Goal: Task Accomplishment & Management: Manage account settings

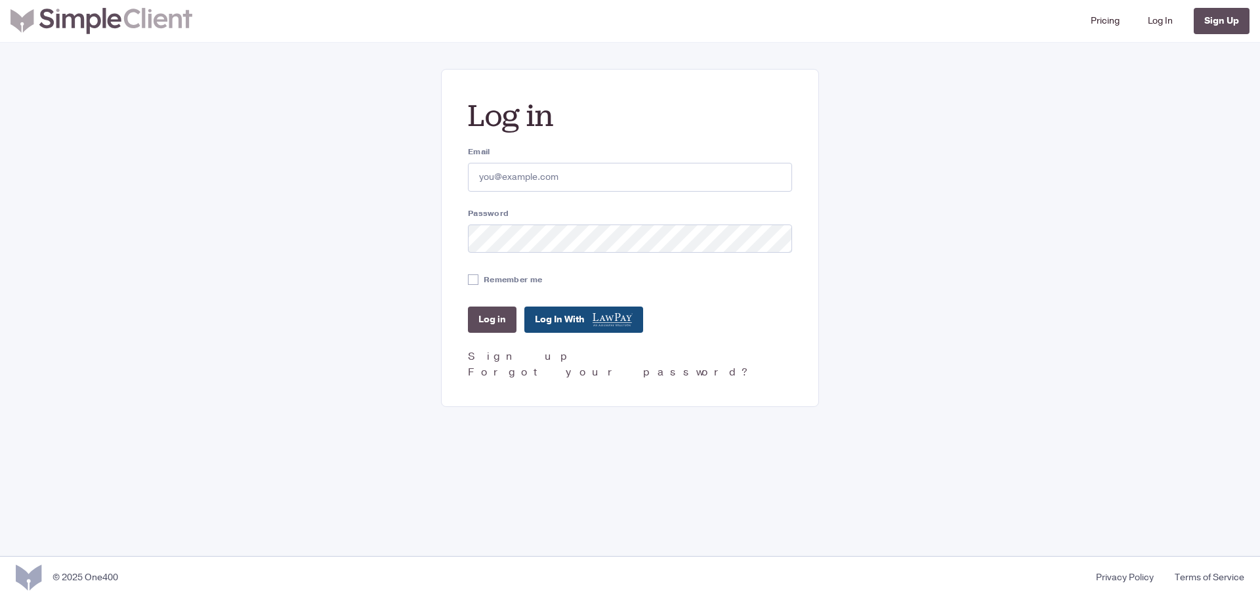
type input "[PERSON_NAME][EMAIL_ADDRESS][DOMAIN_NAME]"
click at [476, 284] on input "Remember me" at bounding box center [473, 279] width 11 height 11
checkbox input "true"
click at [473, 316] on input "Log in" at bounding box center [492, 320] width 49 height 26
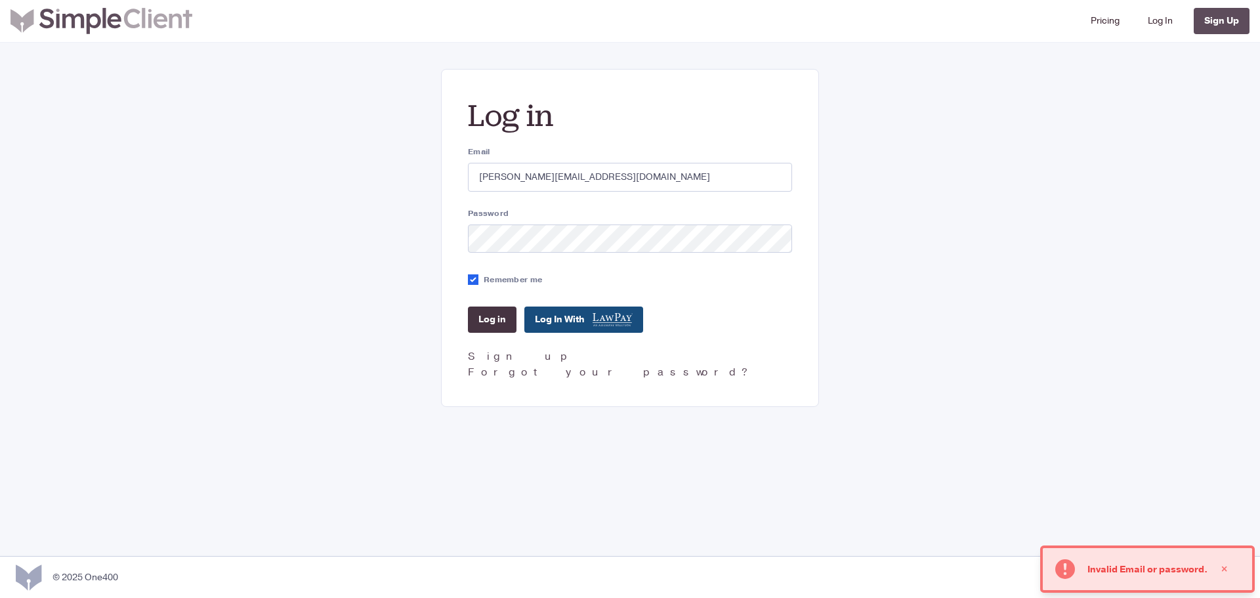
click at [494, 316] on input "Log in" at bounding box center [492, 320] width 49 height 26
click at [482, 321] on input "Log in" at bounding box center [492, 320] width 49 height 26
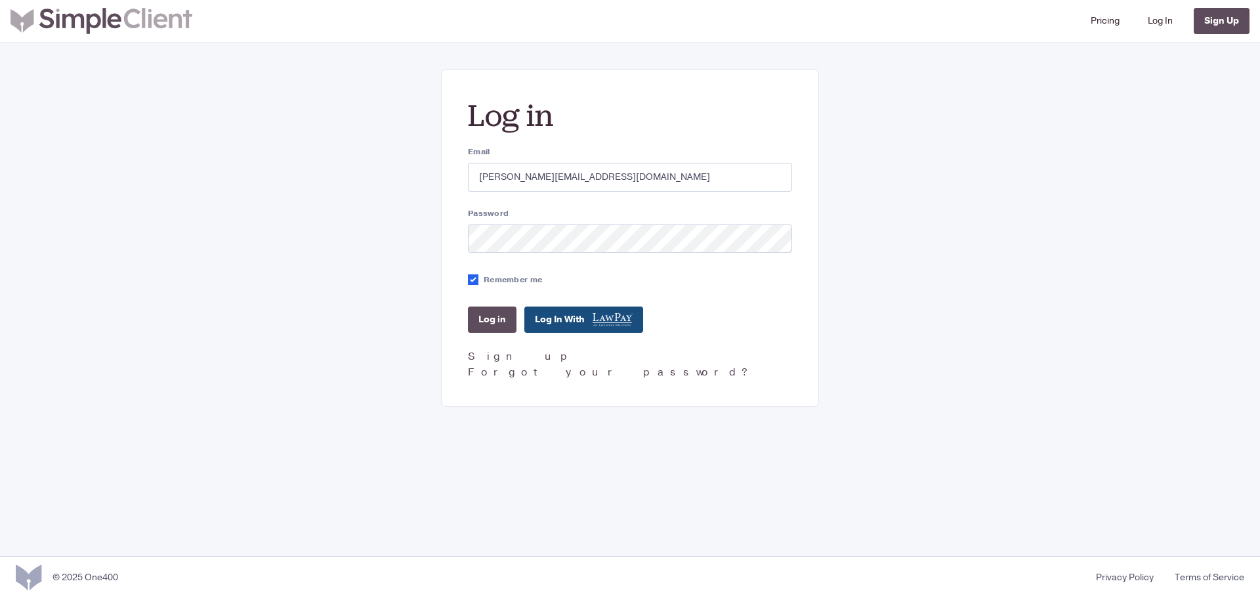
click at [378, 280] on div "Log in Email [PERSON_NAME][EMAIL_ADDRESS][DOMAIN_NAME] Password Remember me Log…" at bounding box center [630, 238] width 945 height 338
